Goal: Task Accomplishment & Management: Manage account settings

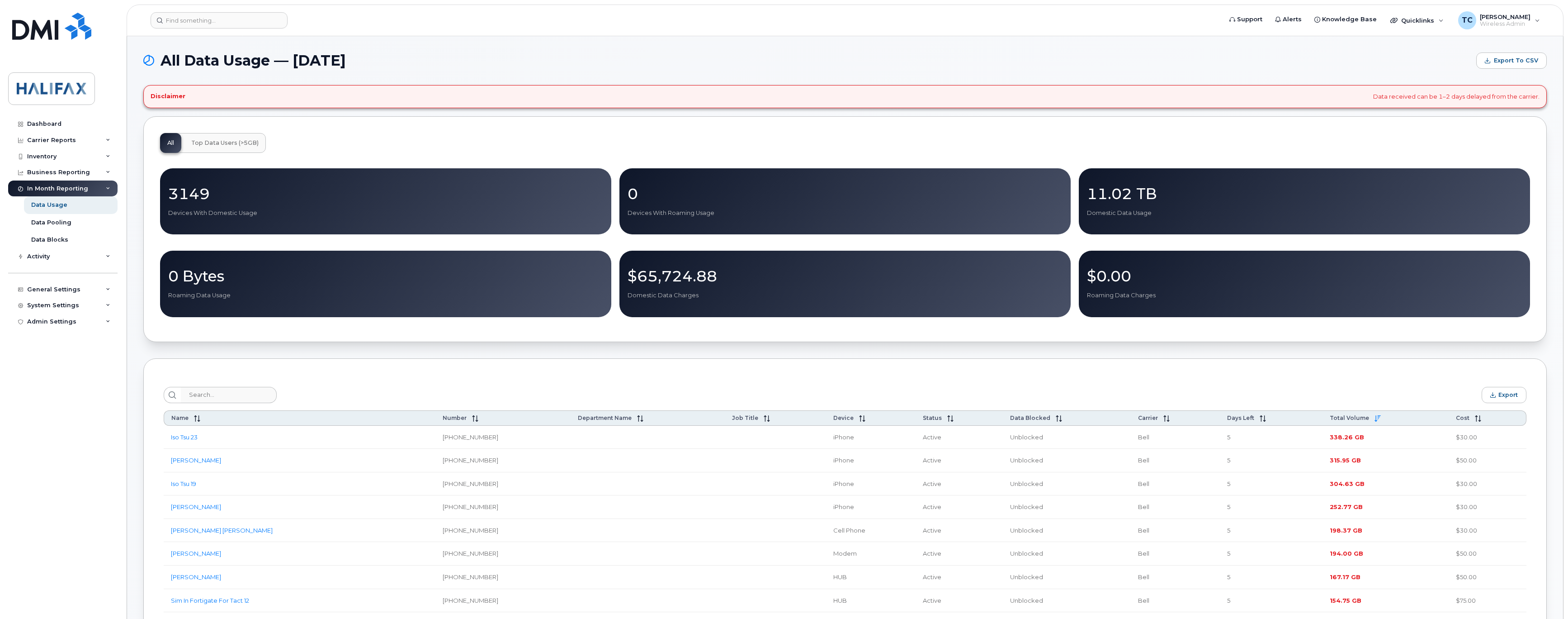
click at [658, 387] on div "Export" at bounding box center [846, 395] width 1363 height 16
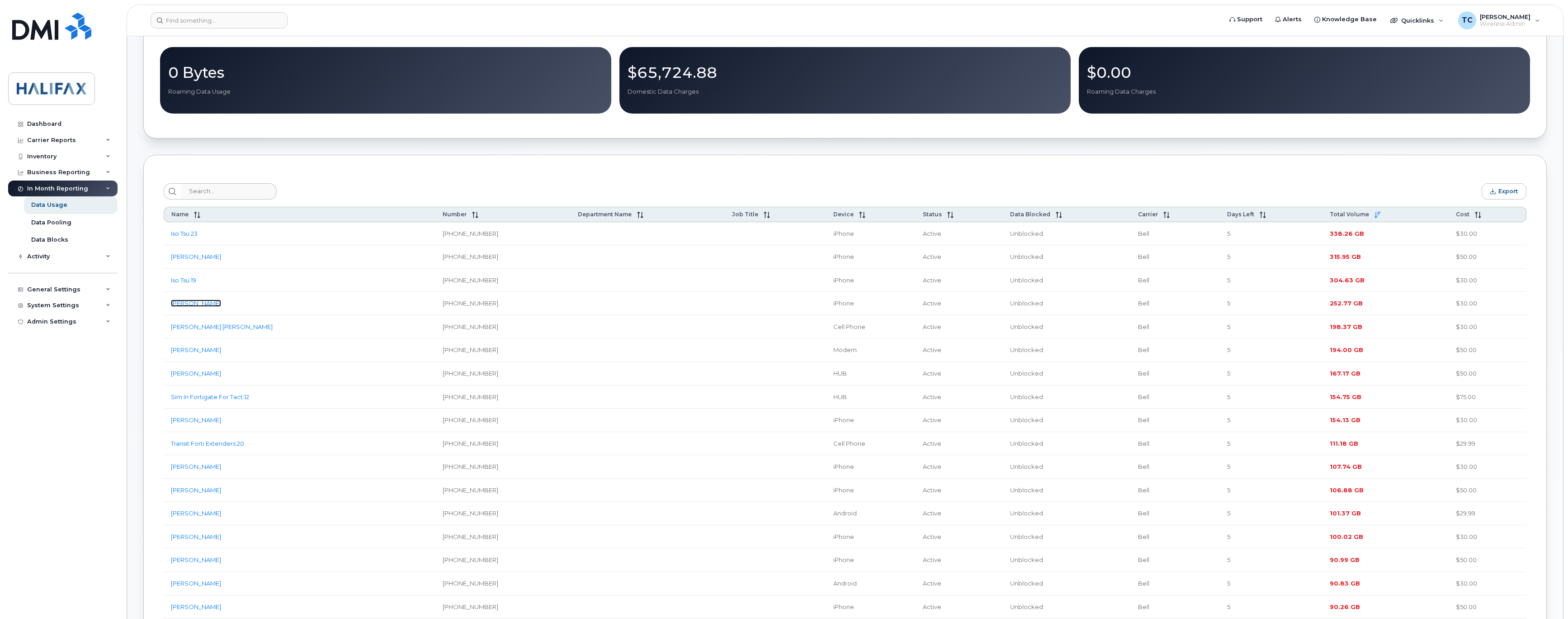
drag, startPoint x: 190, startPoint y: 308, endPoint x: 240, endPoint y: 292, distance: 52.5
click at [190, 307] on link "[PERSON_NAME]" at bounding box center [196, 303] width 50 height 7
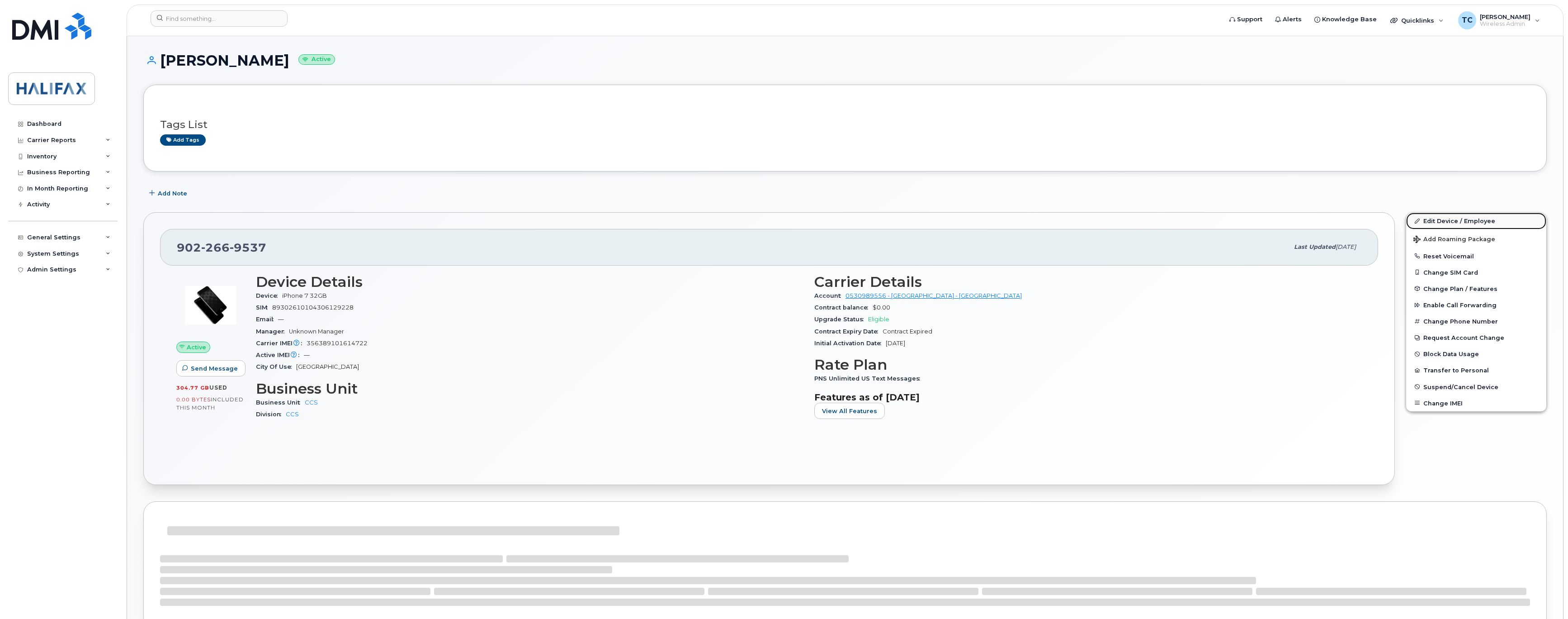
click at [1458, 220] on link "Edit Device / Employee" at bounding box center [1476, 220] width 141 height 16
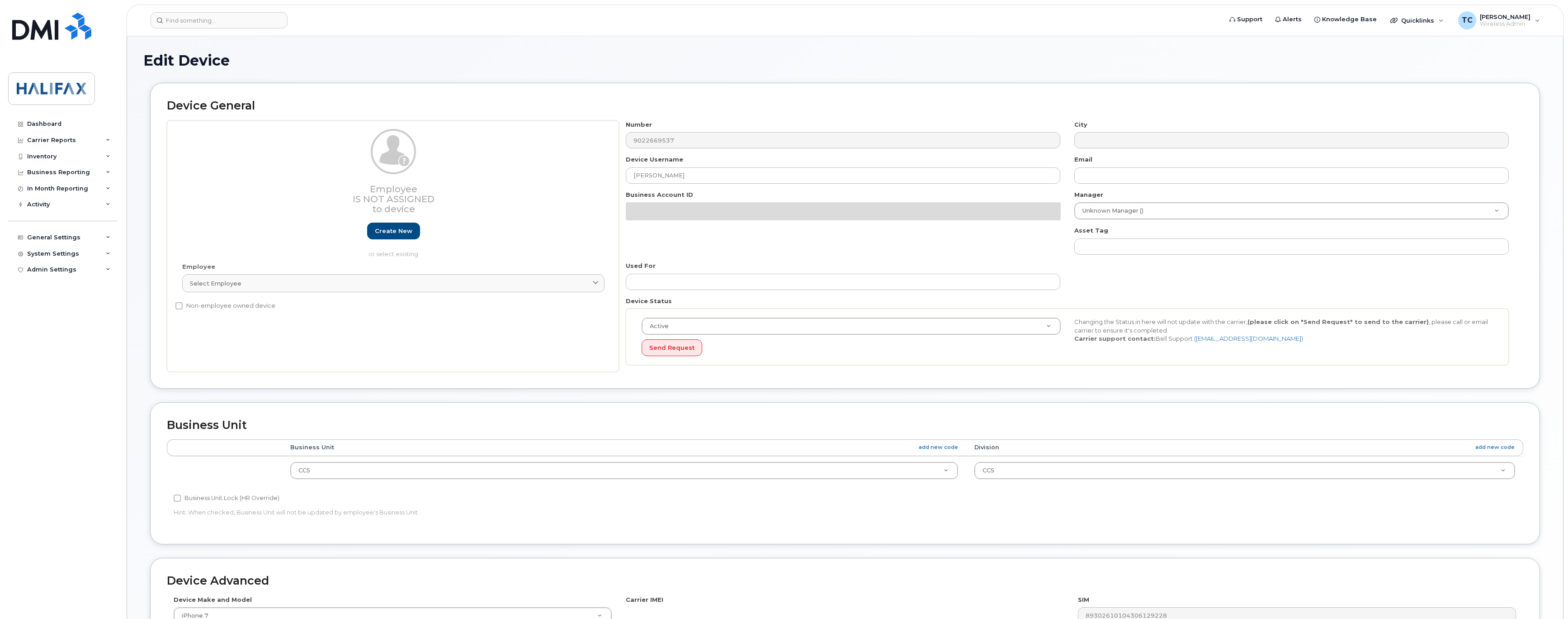
select select "29637093"
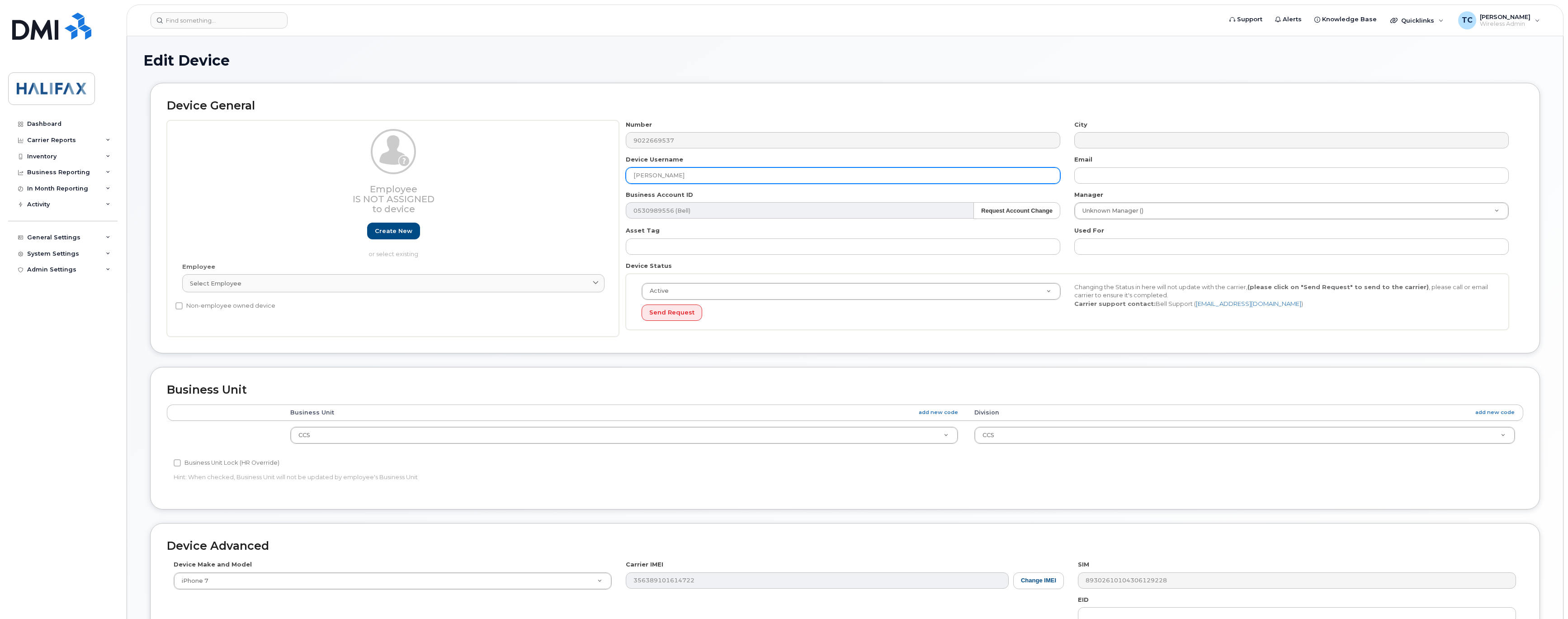
drag, startPoint x: 646, startPoint y: 175, endPoint x: 615, endPoint y: 175, distance: 31.0
click at [615, 175] on div "Employee Is not assigned to device Create new or select existing Employee Selec…" at bounding box center [845, 228] width 1357 height 216
type input "Vincent Mahe"
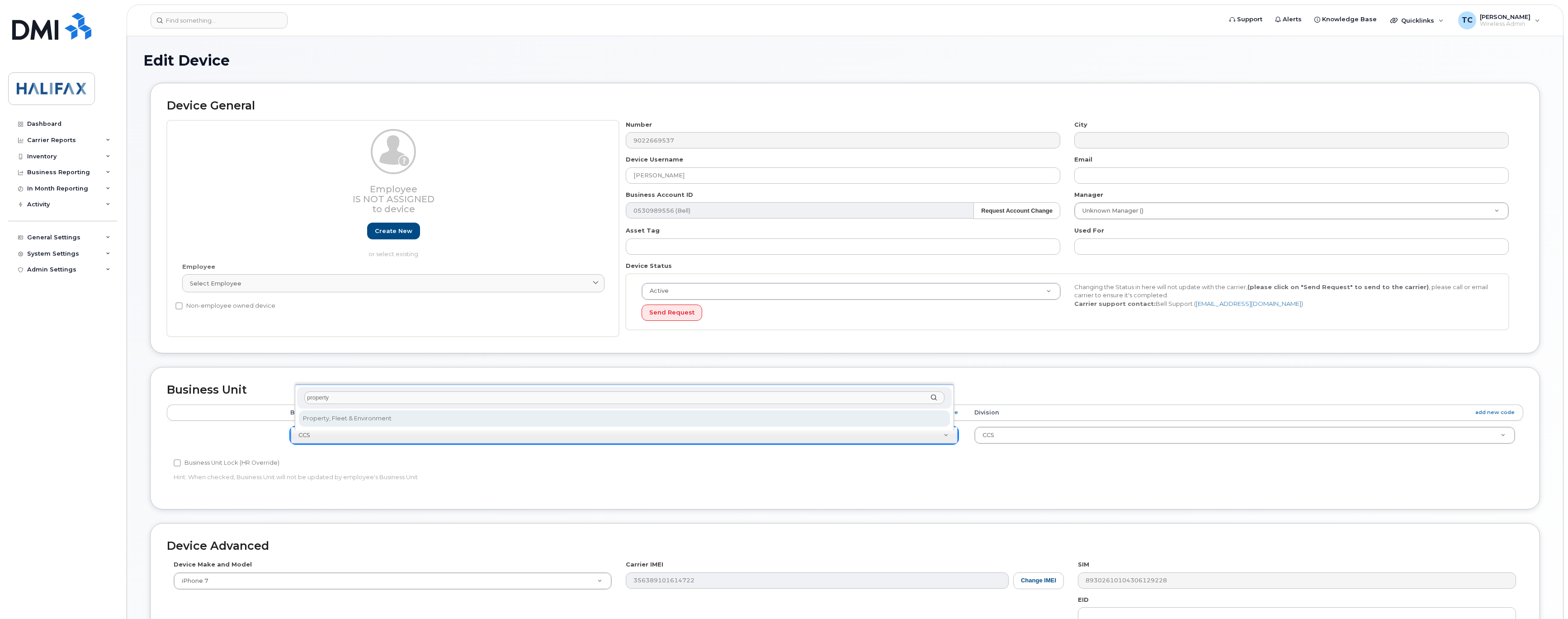
type input "property"
select select "29637103"
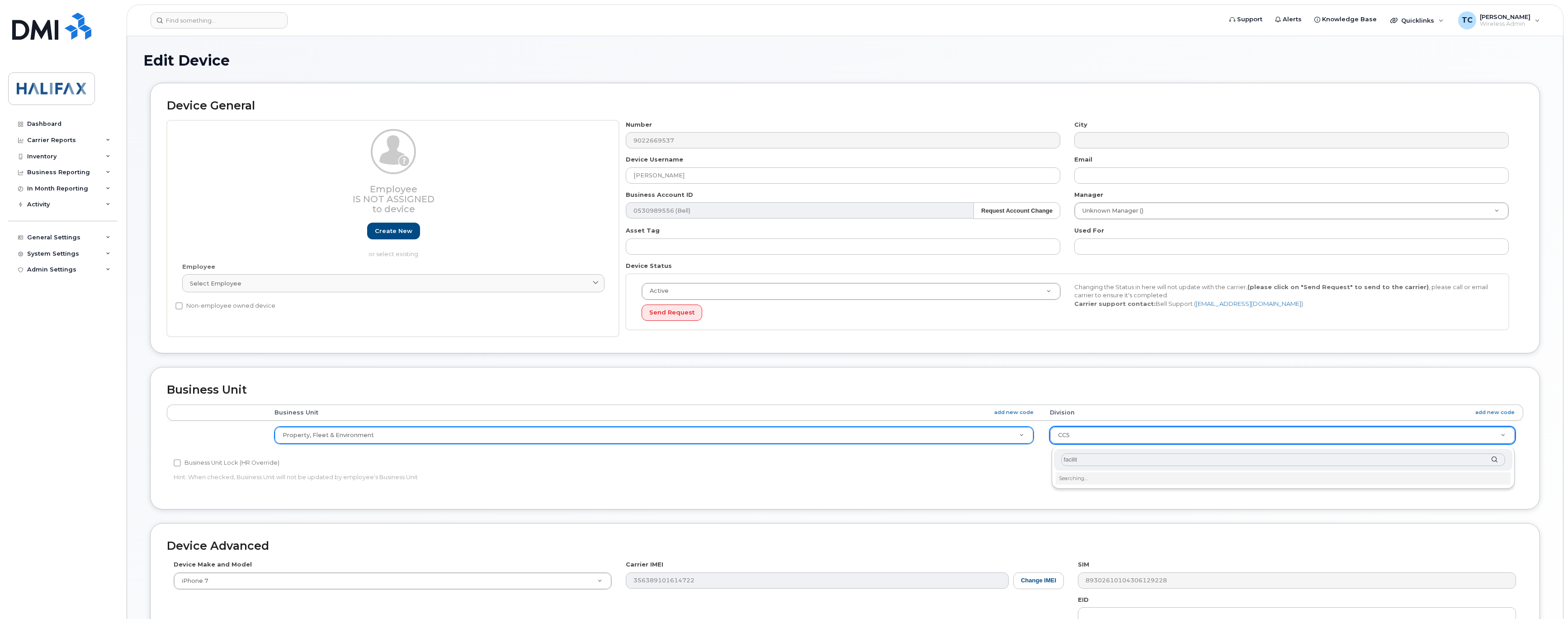
type input "facility"
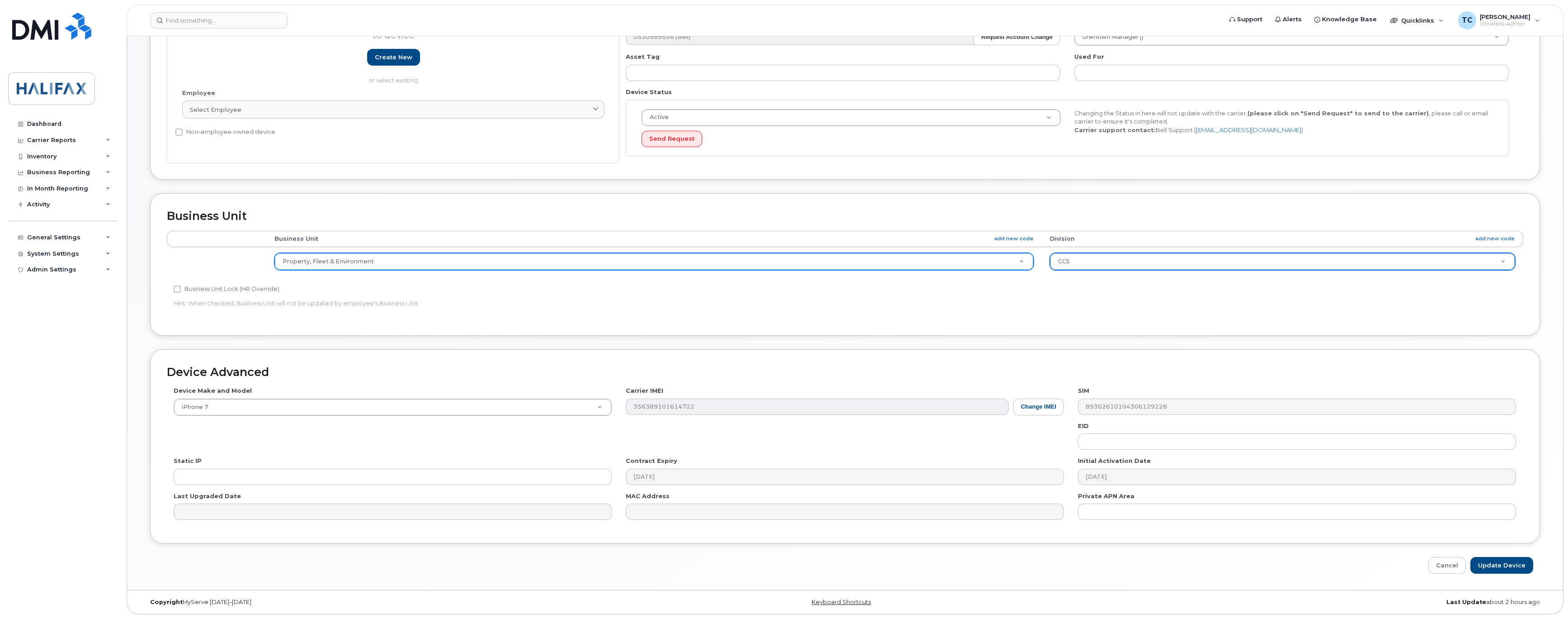
scroll to position [179, 0]
click at [1502, 557] on input "Update Device" at bounding box center [1502, 565] width 63 height 16
type input "Saving..."
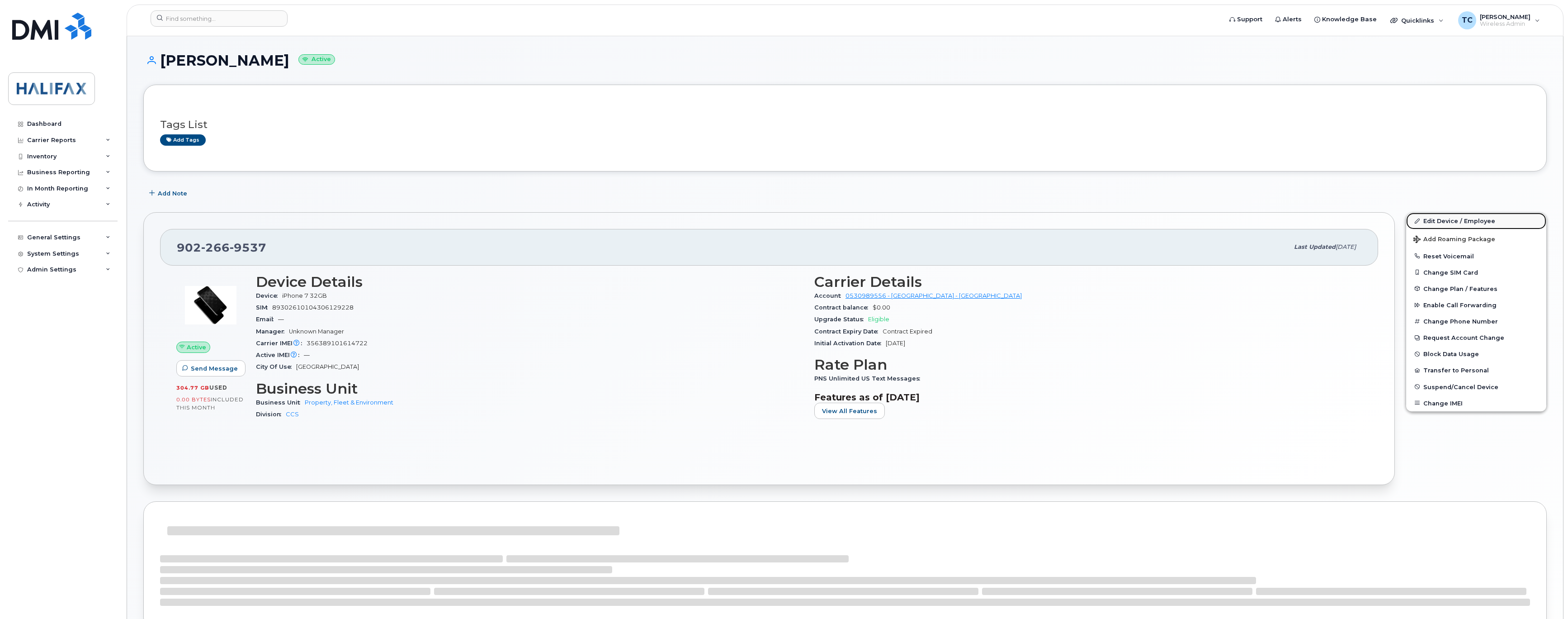
click at [1451, 220] on link "Edit Device / Employee" at bounding box center [1476, 220] width 141 height 16
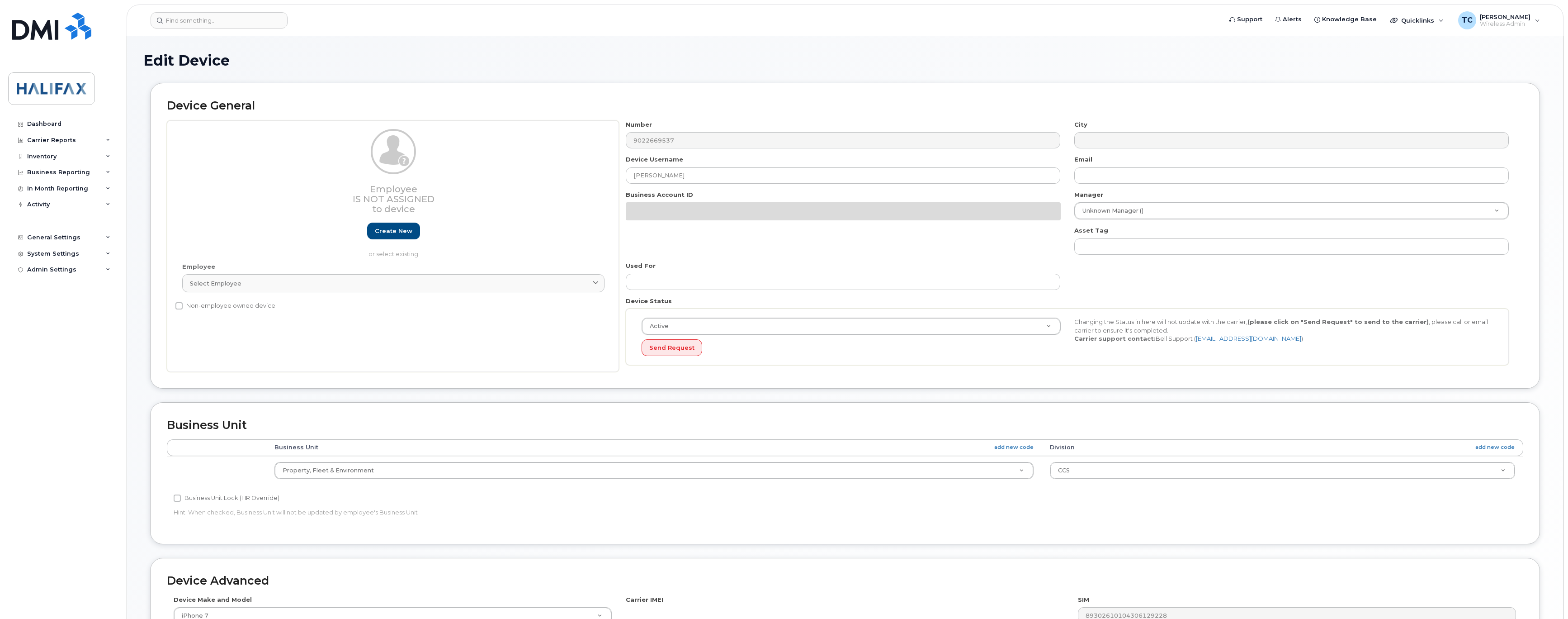
select select "29637103"
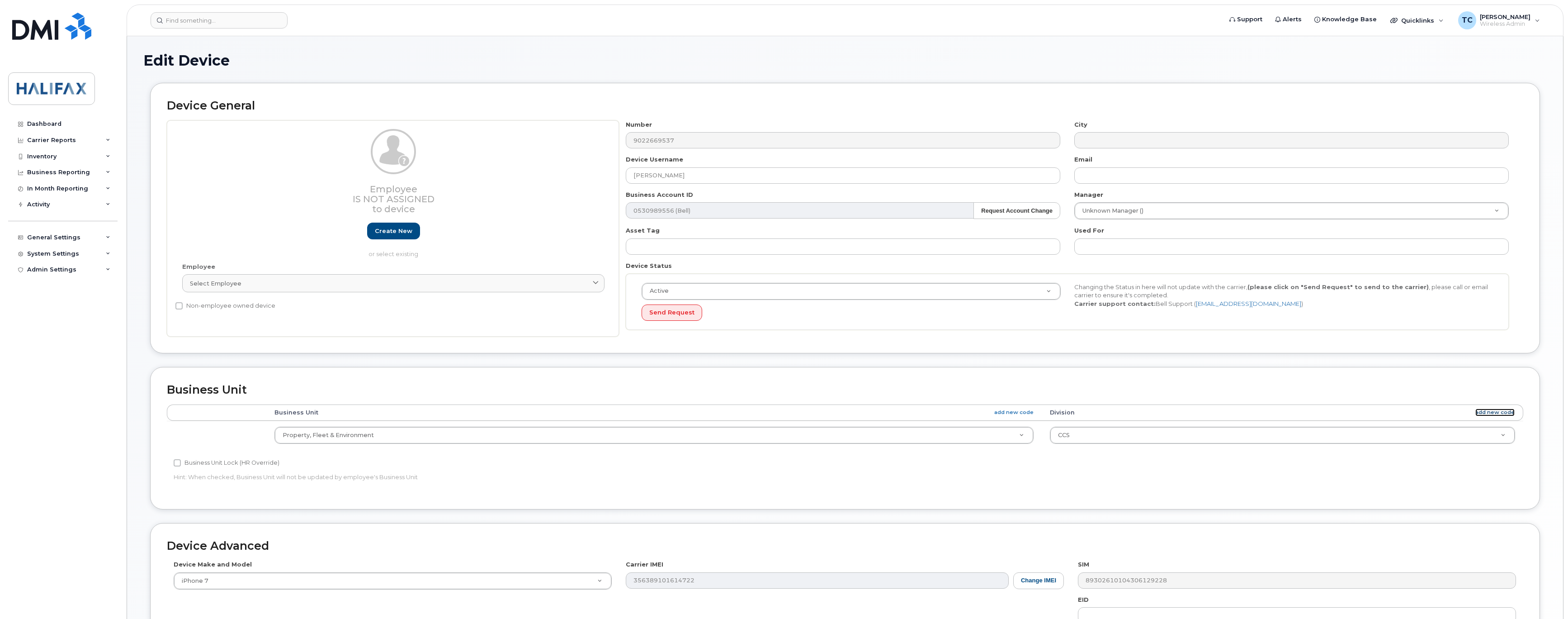
click at [1493, 414] on link "add new code" at bounding box center [1495, 412] width 40 height 8
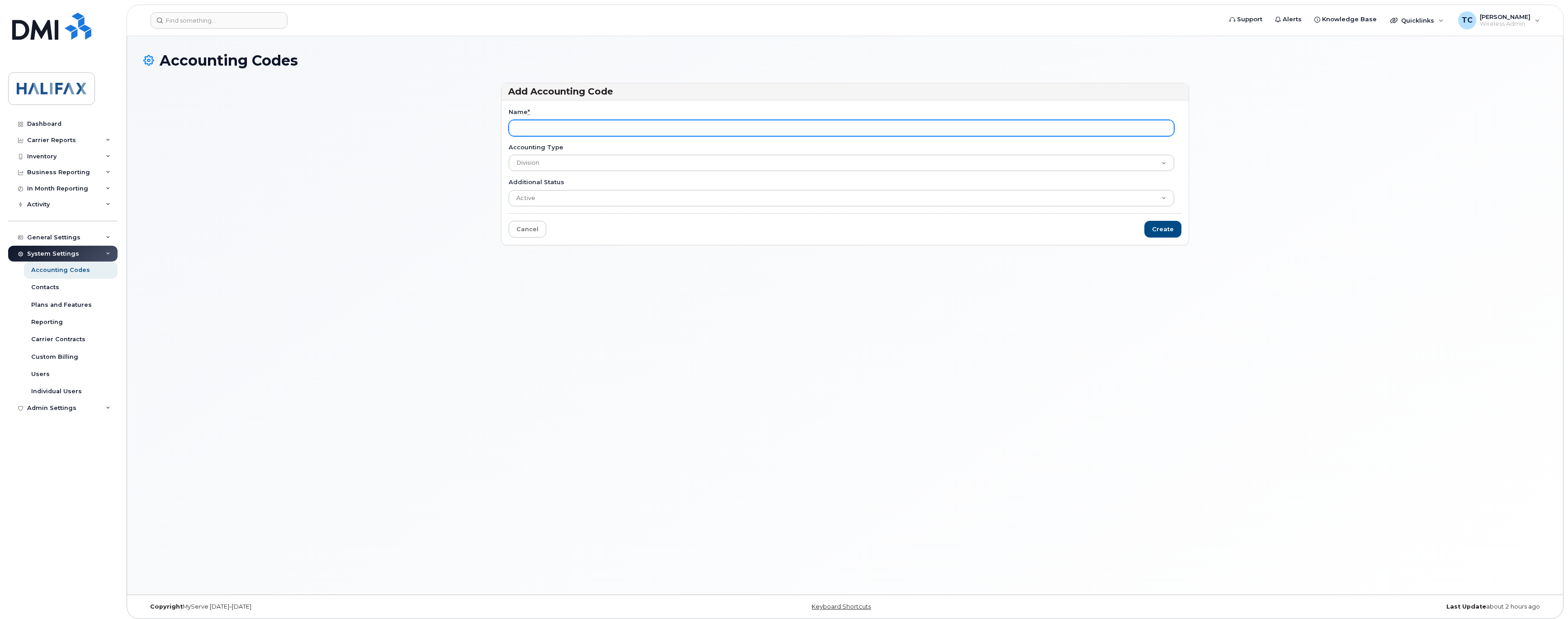
click at [579, 127] on input "Name *" at bounding box center [842, 128] width 665 height 16
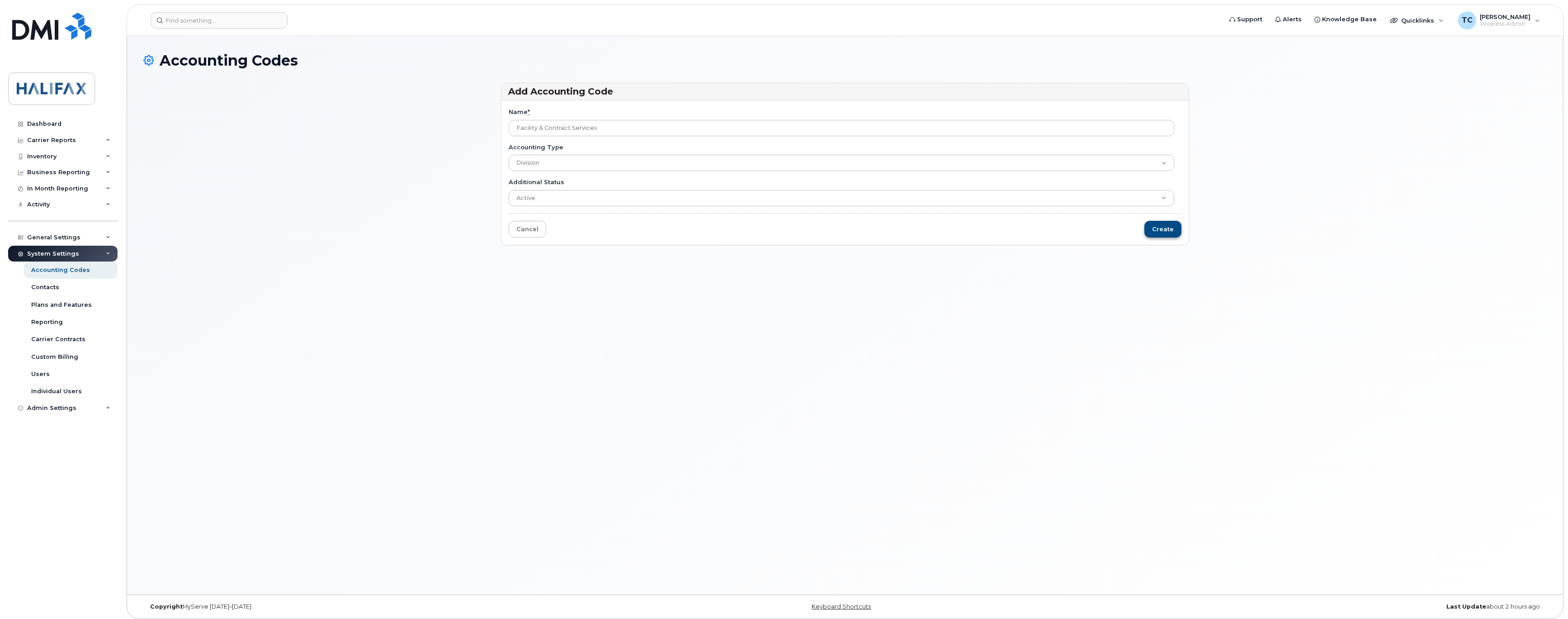
type input "Facility & Contract Services"
click at [1167, 229] on input "Create" at bounding box center [1163, 229] width 37 height 16
type input "Saving..."
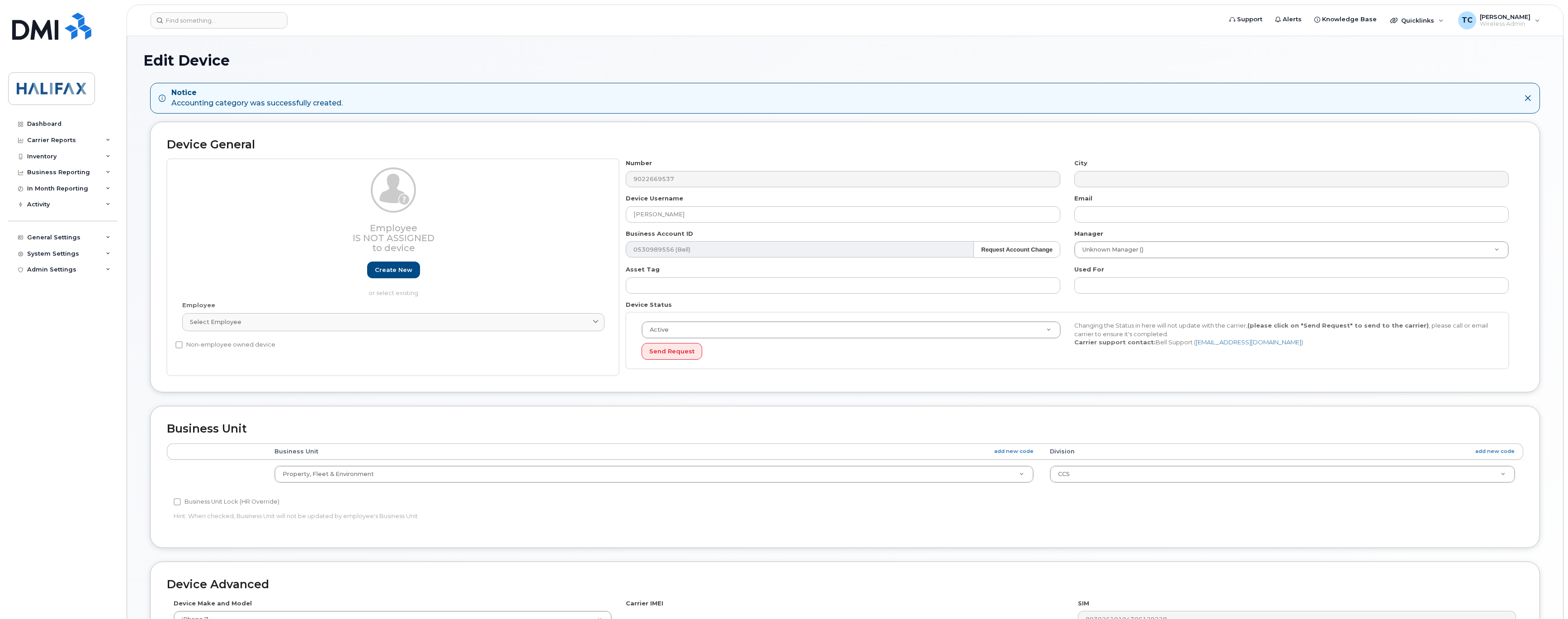
select select "29637103"
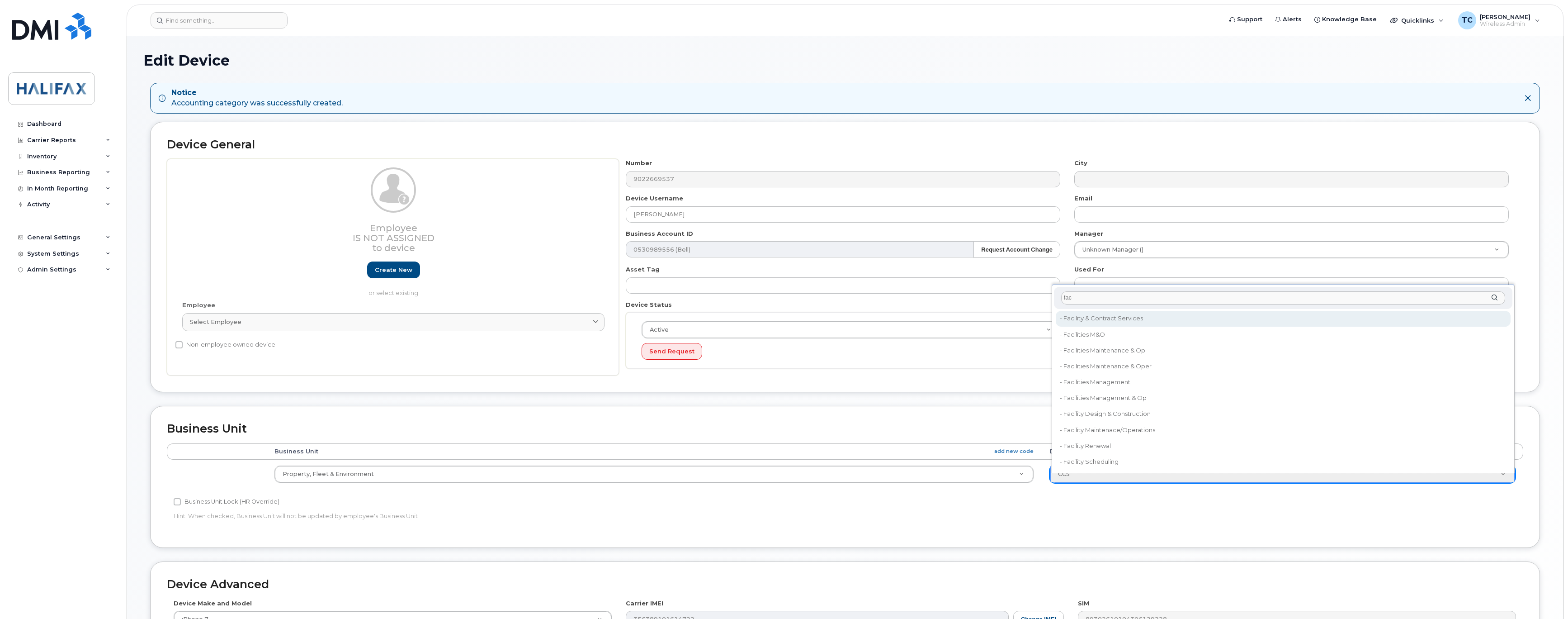
type input "fac"
type input "36083345"
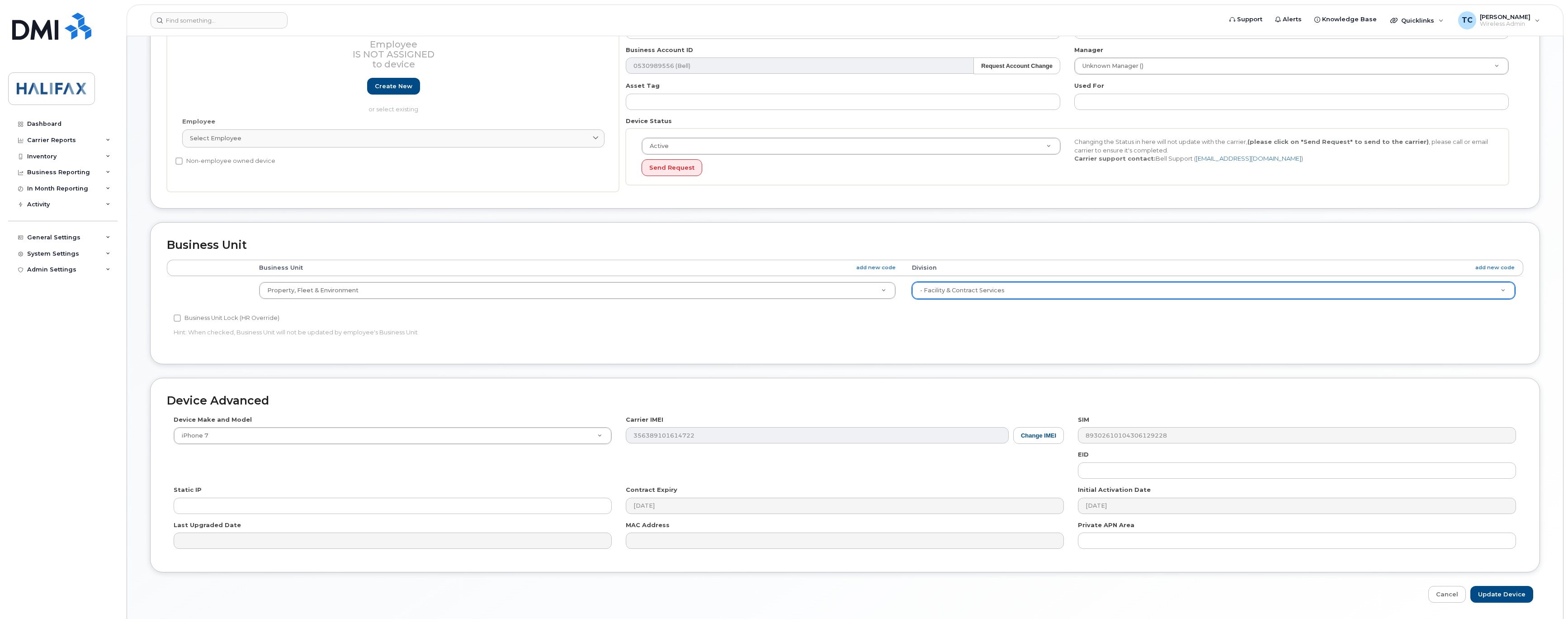
scroll to position [217, 0]
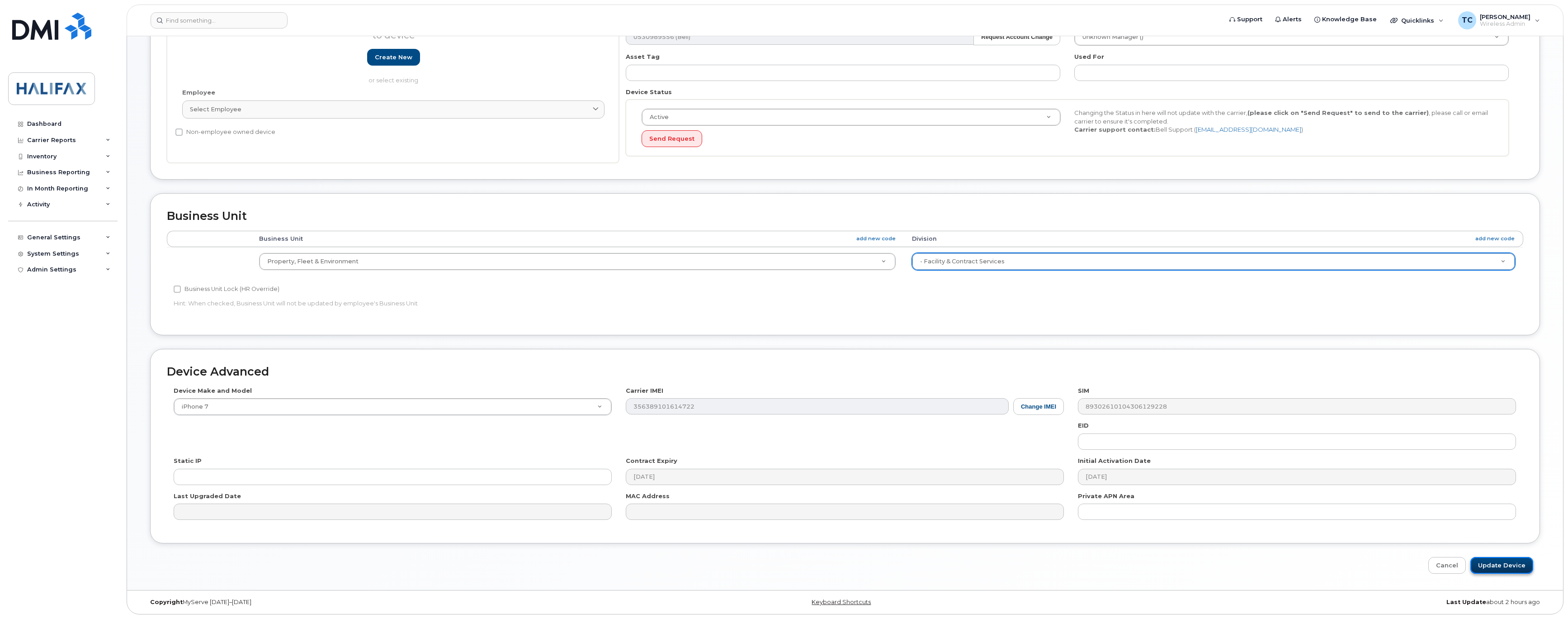
click at [1508, 563] on input "Update Device" at bounding box center [1502, 565] width 63 height 16
type input "Saving..."
